Goal: Information Seeking & Learning: Check status

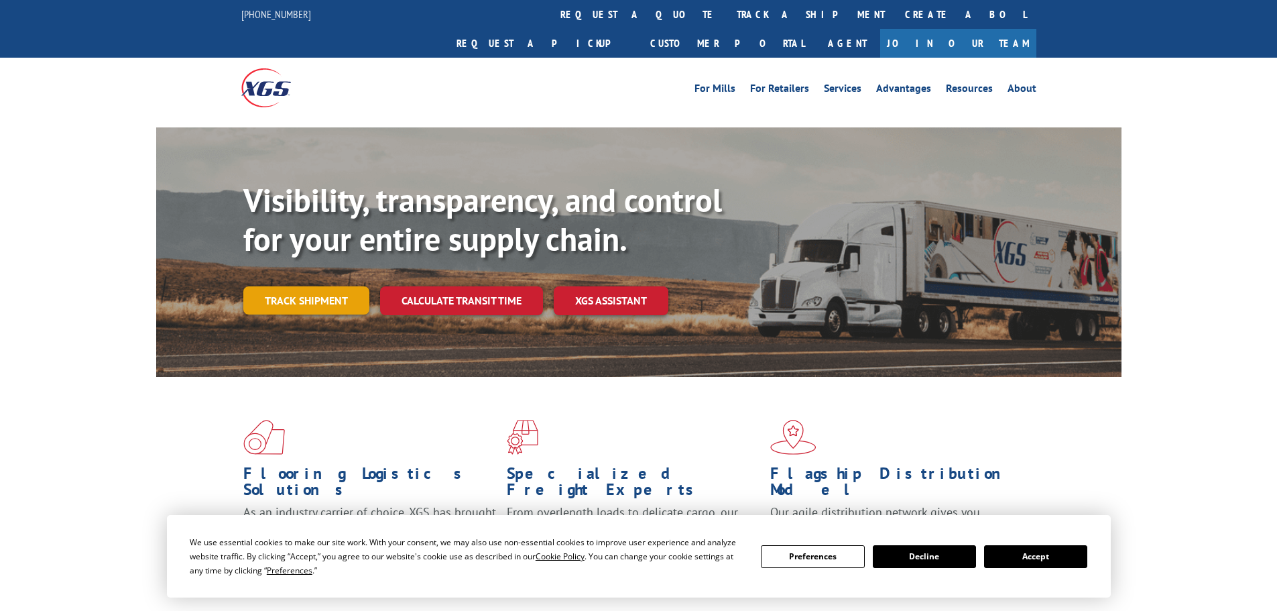
click at [336, 286] on link "Track shipment" at bounding box center [306, 300] width 126 height 28
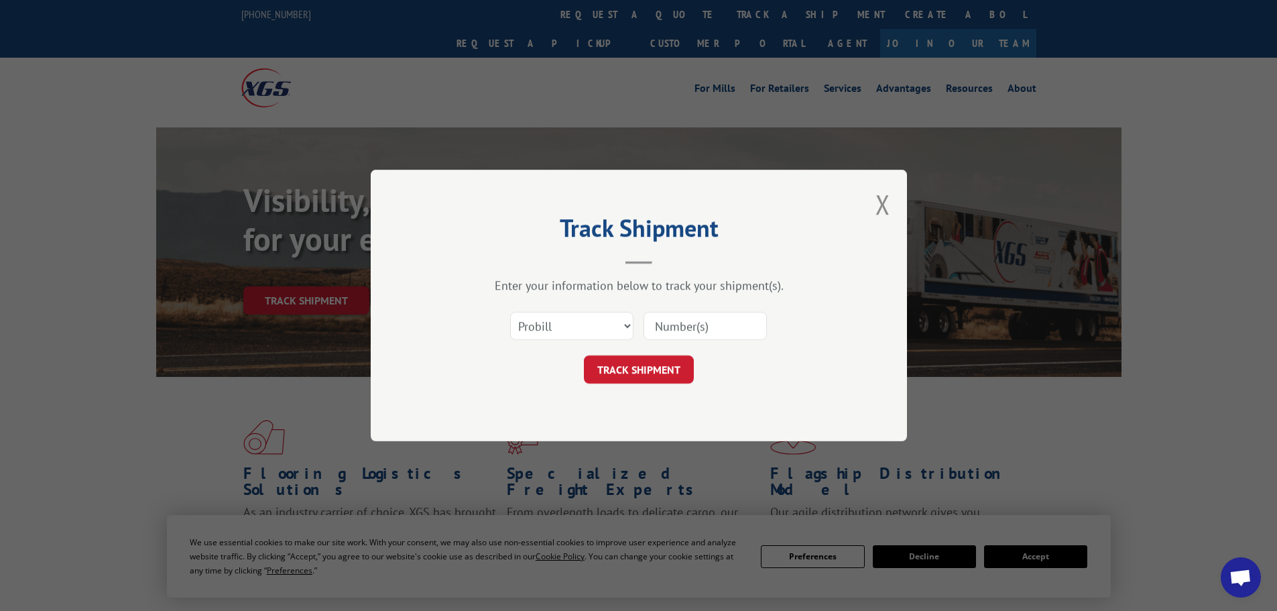
click at [543, 308] on div "Select category... Probill BOL PO" at bounding box center [639, 326] width 402 height 44
click at [543, 315] on select "Select category... Probill BOL PO" at bounding box center [571, 326] width 123 height 28
select select "po"
click at [510, 312] on select "Select category... Probill BOL PO" at bounding box center [571, 326] width 123 height 28
click at [652, 330] on input at bounding box center [704, 326] width 123 height 28
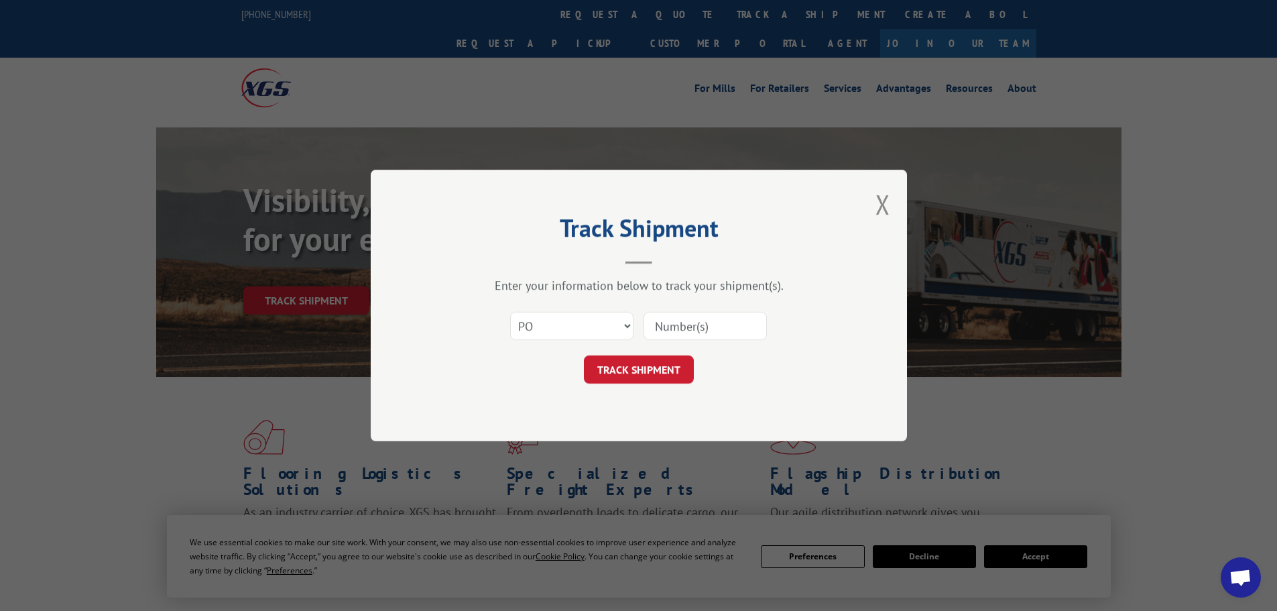
paste input "67512408"
type input "67512408"
click at [655, 366] on button "TRACK SHIPMENT" at bounding box center [639, 369] width 110 height 28
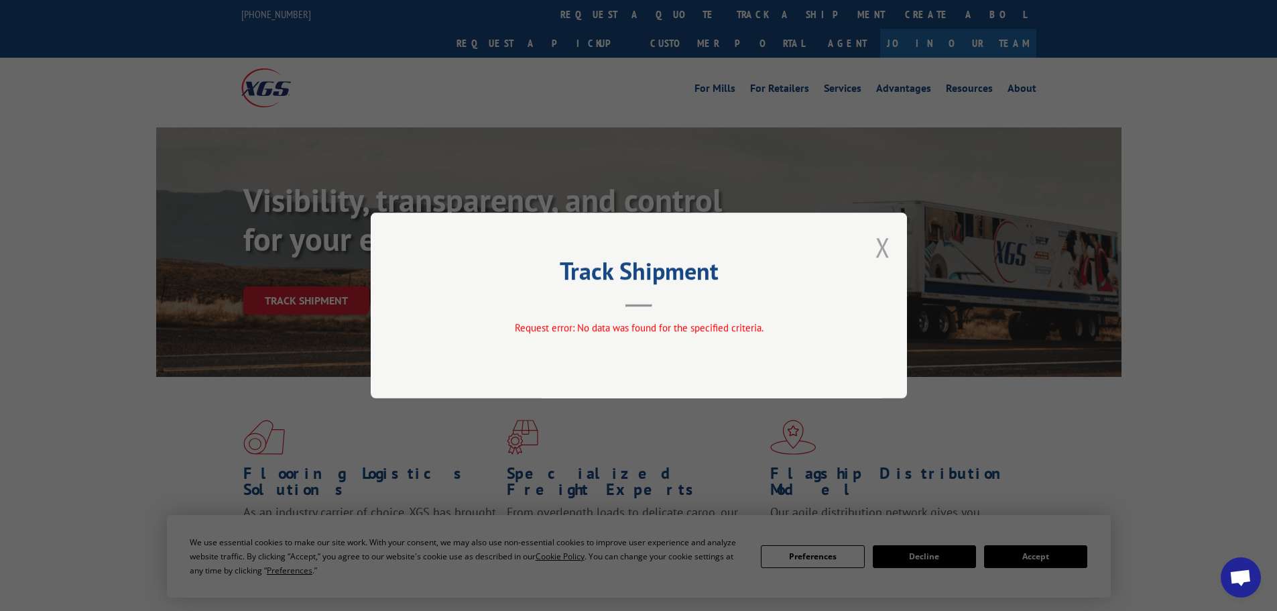
click at [887, 237] on button "Close modal" at bounding box center [882, 247] width 15 height 36
